Goal: Navigation & Orientation: Go to known website

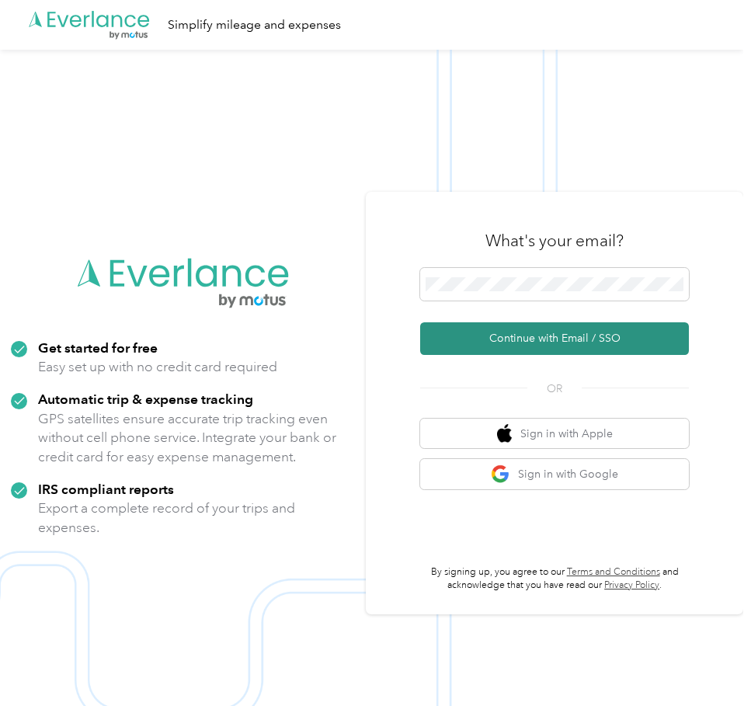
click at [511, 342] on button "Continue with Email / SSO" at bounding box center [554, 338] width 269 height 33
